Goal: Navigation & Orientation: Understand site structure

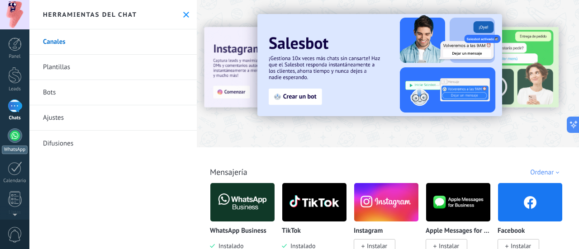
click at [17, 141] on div at bounding box center [15, 135] width 14 height 14
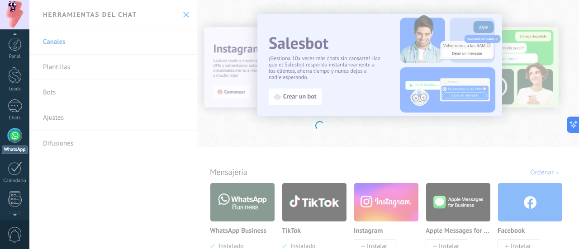
scroll to position [26, 0]
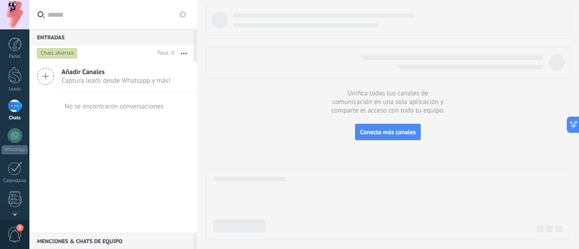
click at [108, 77] on span "Captura leads desde Whatsapp y más!" at bounding box center [116, 80] width 109 height 9
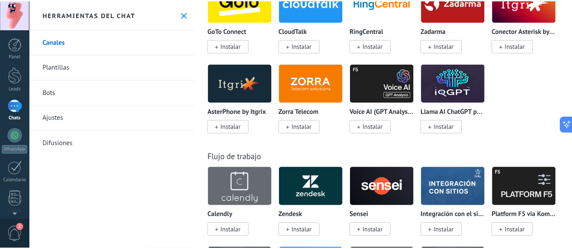
scroll to position [1288, 0]
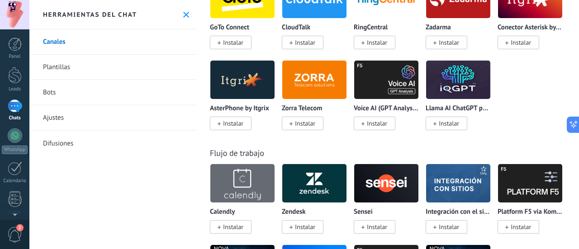
click at [185, 16] on use at bounding box center [186, 15] width 6 height 6
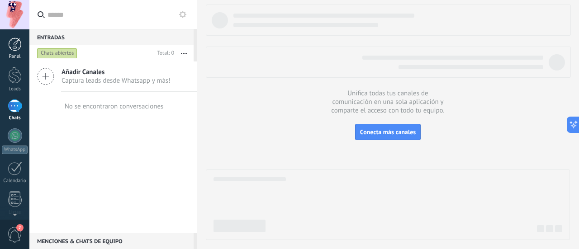
click at [17, 53] on link "Panel" at bounding box center [14, 49] width 29 height 22
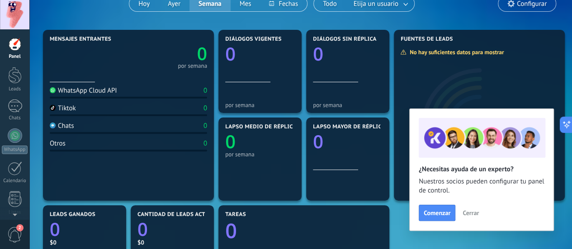
scroll to position [104, 0]
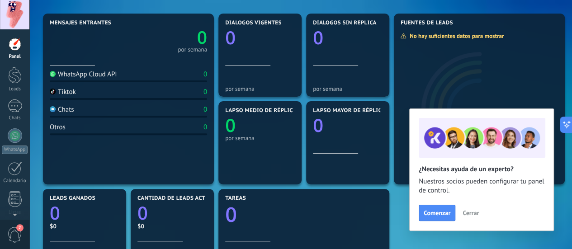
click at [467, 218] on button "Cerrar" at bounding box center [471, 213] width 24 height 14
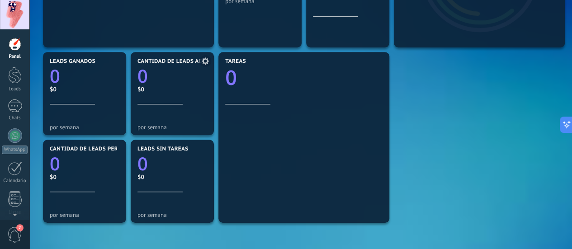
scroll to position [240, 0]
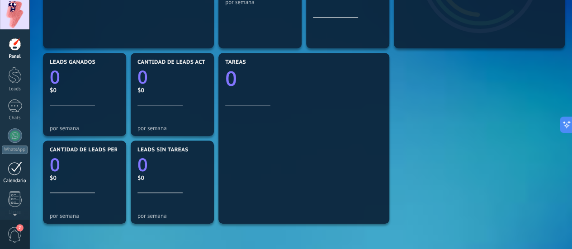
click at [18, 165] on div at bounding box center [15, 168] width 14 height 14
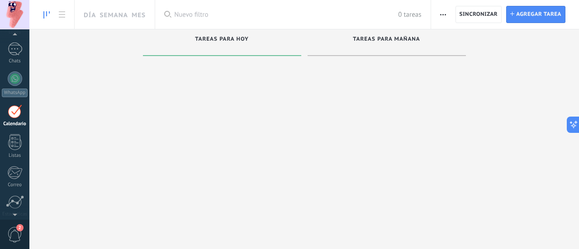
scroll to position [58, 0]
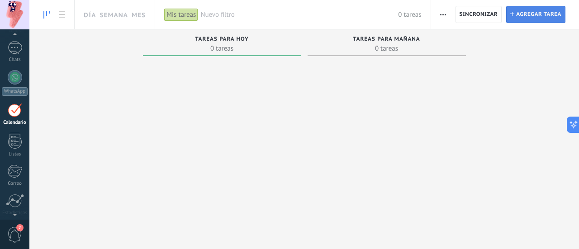
click at [524, 20] on span "Agregar tarea" at bounding box center [538, 14] width 45 height 16
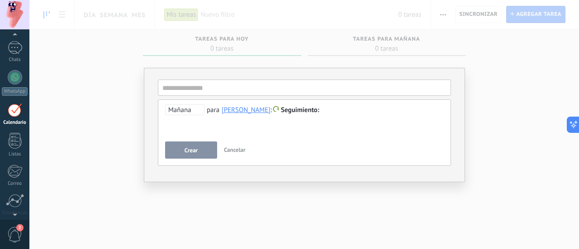
click at [239, 150] on span "Cancelar" at bounding box center [235, 150] width 22 height 8
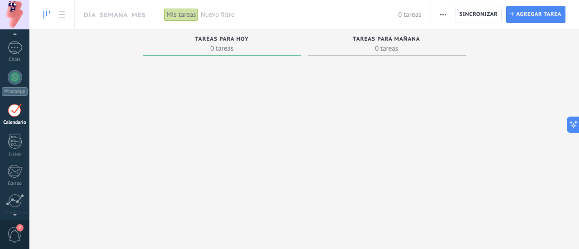
click at [218, 117] on div at bounding box center [222, 125] width 158 height 131
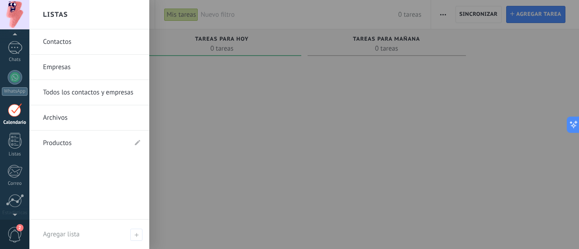
click at [91, 48] on link "Contactos" at bounding box center [91, 41] width 97 height 25
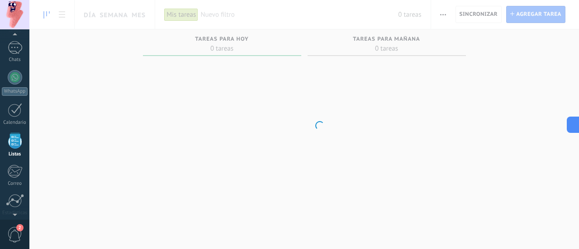
scroll to position [88, 0]
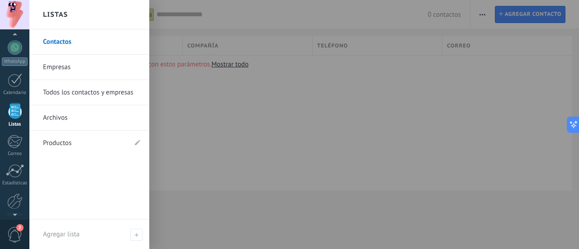
click at [75, 64] on link "Empresas" at bounding box center [91, 67] width 97 height 25
click at [62, 141] on link "Productos" at bounding box center [85, 143] width 84 height 25
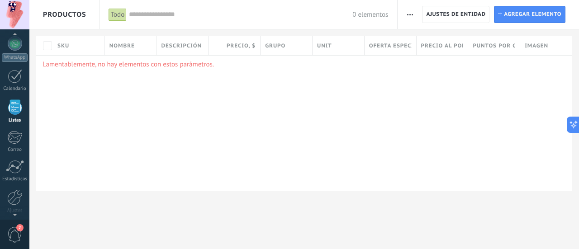
scroll to position [88, 0]
